Goal: Navigation & Orientation: Understand site structure

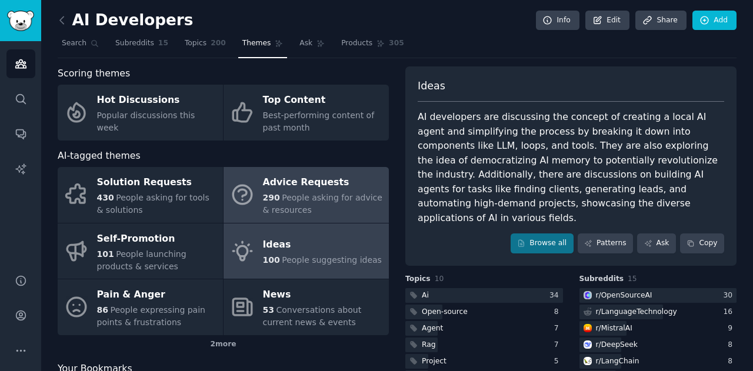
scroll to position [96, 0]
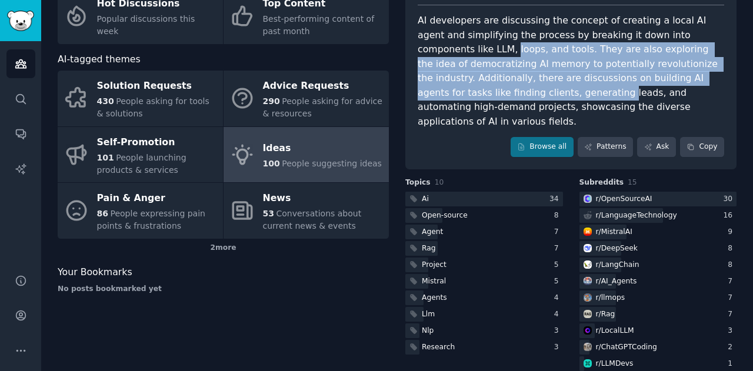
drag, startPoint x: 748, startPoint y: 82, endPoint x: 750, endPoint y: 41, distance: 41.2
click at [750, 41] on main "AI Developers Info Edit Share Add Search Subreddits 15 Topics 200 Themes Ask Pr…" at bounding box center [396, 185] width 711 height 371
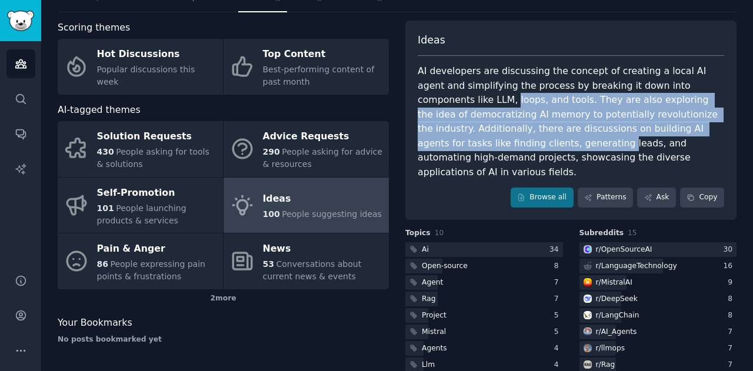
scroll to position [0, 0]
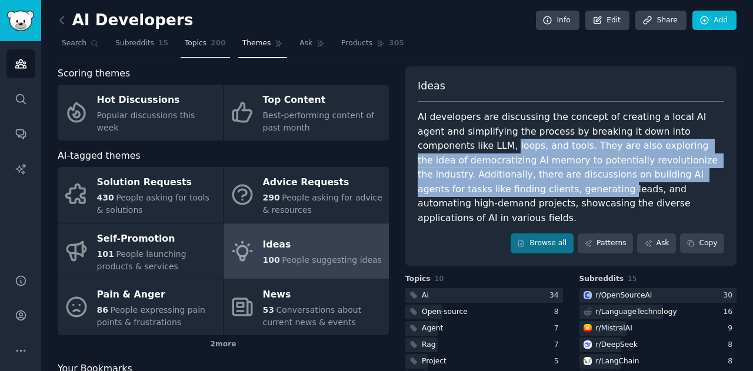
click at [185, 41] on span "Topics" at bounding box center [196, 43] width 22 height 11
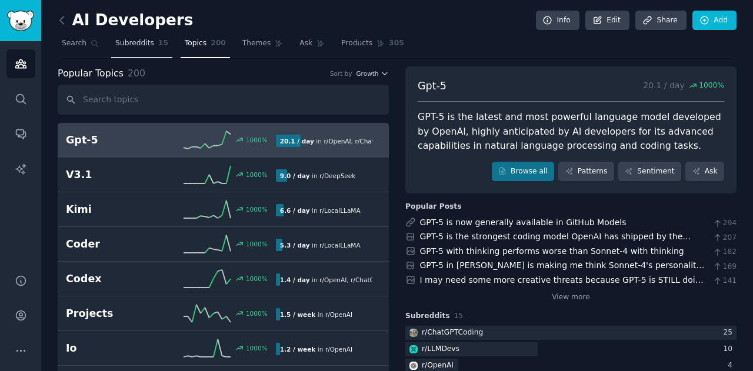
click at [134, 39] on span "Subreddits" at bounding box center [134, 43] width 39 height 11
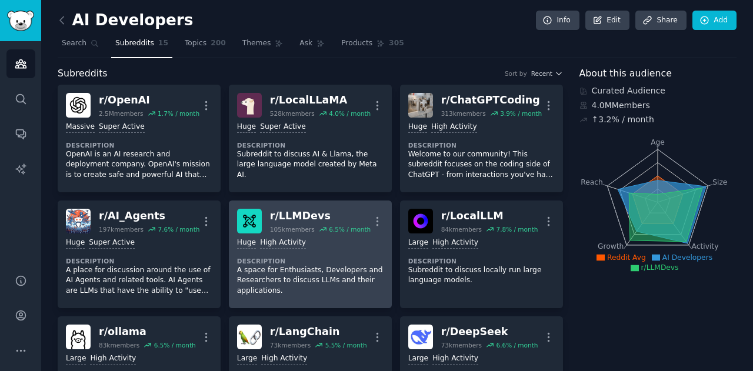
click at [308, 250] on div "Huge High Activity Description A space for Enthusiasts, Developers and Research…" at bounding box center [310, 266] width 146 height 66
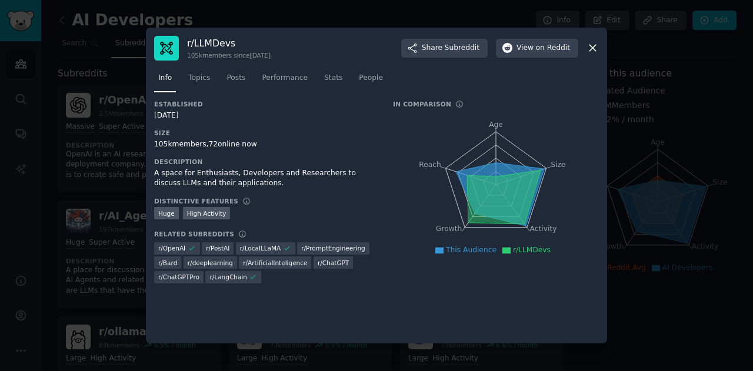
click at [591, 48] on icon at bounding box center [592, 48] width 12 height 12
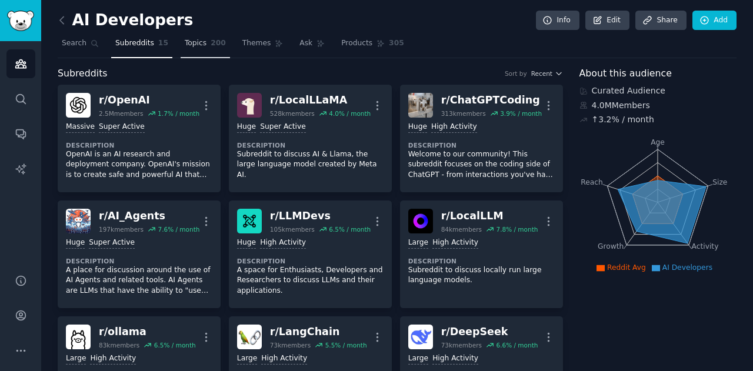
click at [200, 52] on link "Topics 200" at bounding box center [205, 46] width 49 height 24
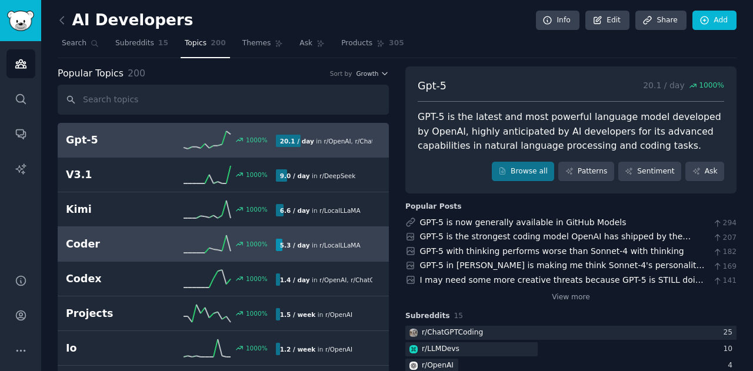
click at [272, 240] on div "1000 %" at bounding box center [223, 244] width 105 height 18
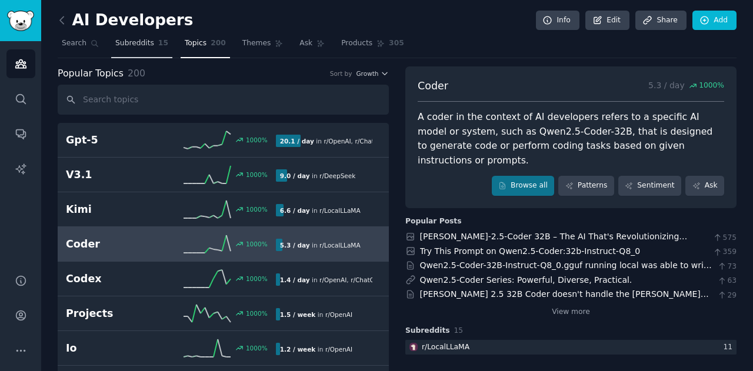
click at [136, 50] on link "Subreddits 15" at bounding box center [141, 46] width 61 height 24
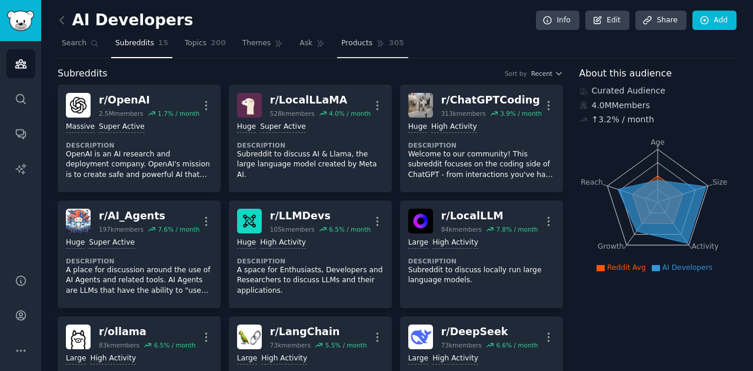
click at [341, 44] on span "Products" at bounding box center [356, 43] width 31 height 11
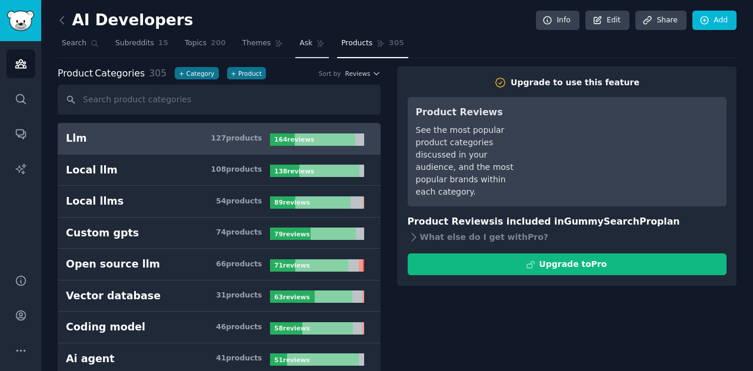
click at [295, 49] on link "Ask" at bounding box center [312, 46] width 34 height 24
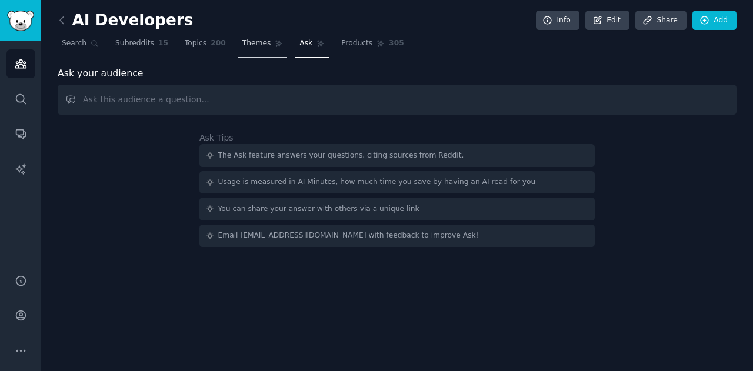
click at [251, 45] on span "Themes" at bounding box center [256, 43] width 29 height 11
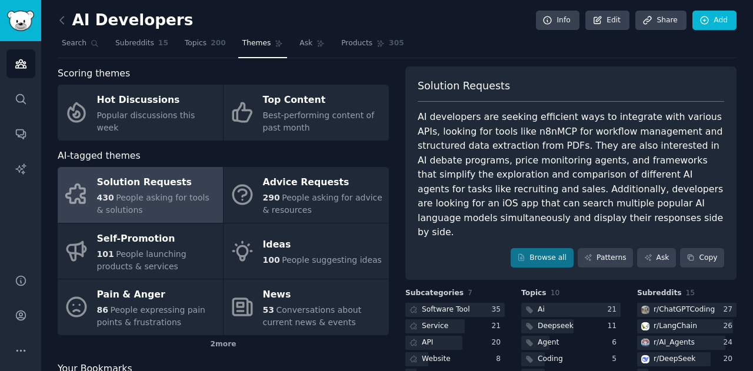
click at [251, 46] on span "Themes" at bounding box center [256, 43] width 29 height 11
